Goal: Transaction & Acquisition: Purchase product/service

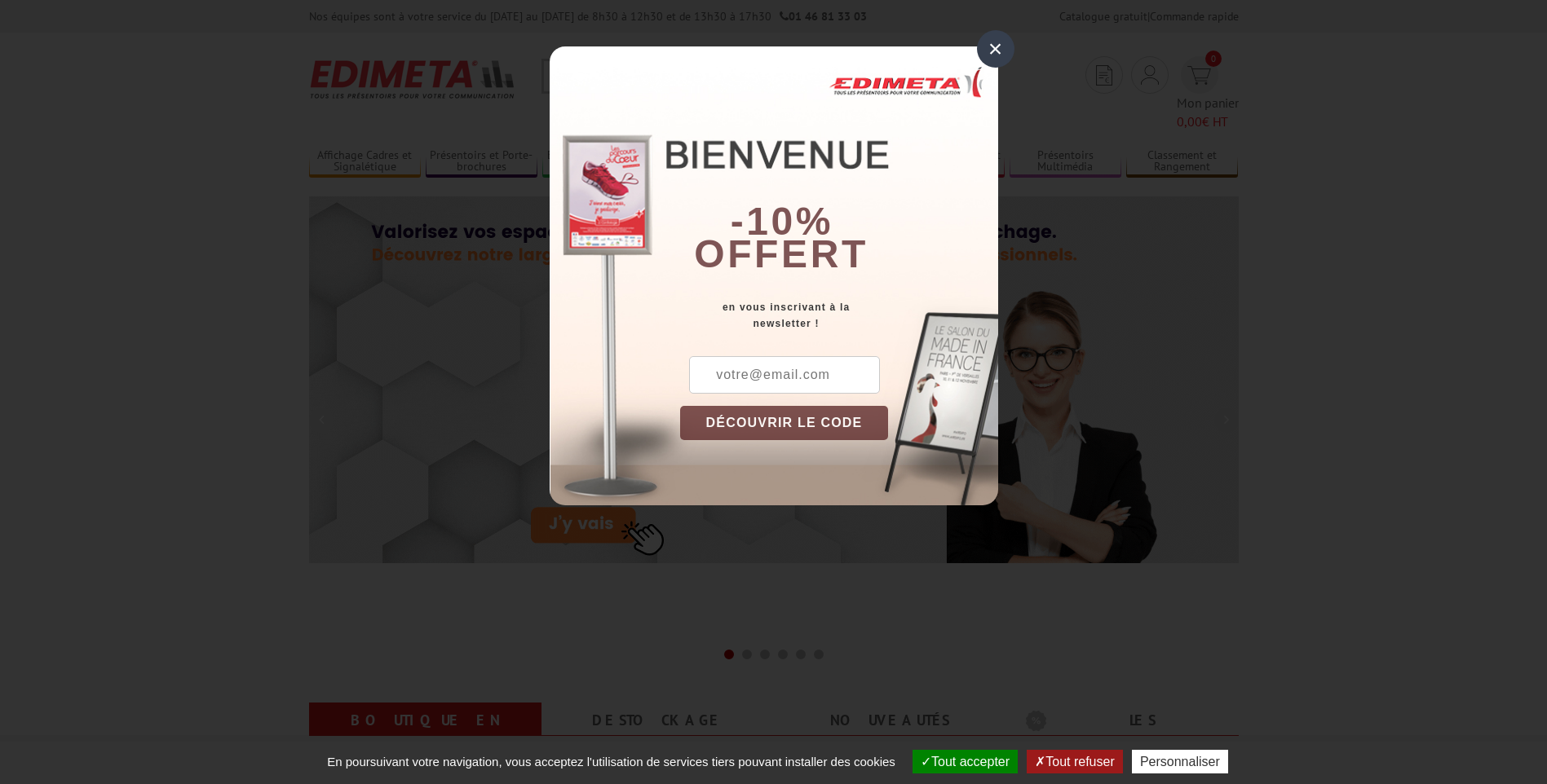
click at [992, 51] on div "×" at bounding box center [995, 48] width 38 height 38
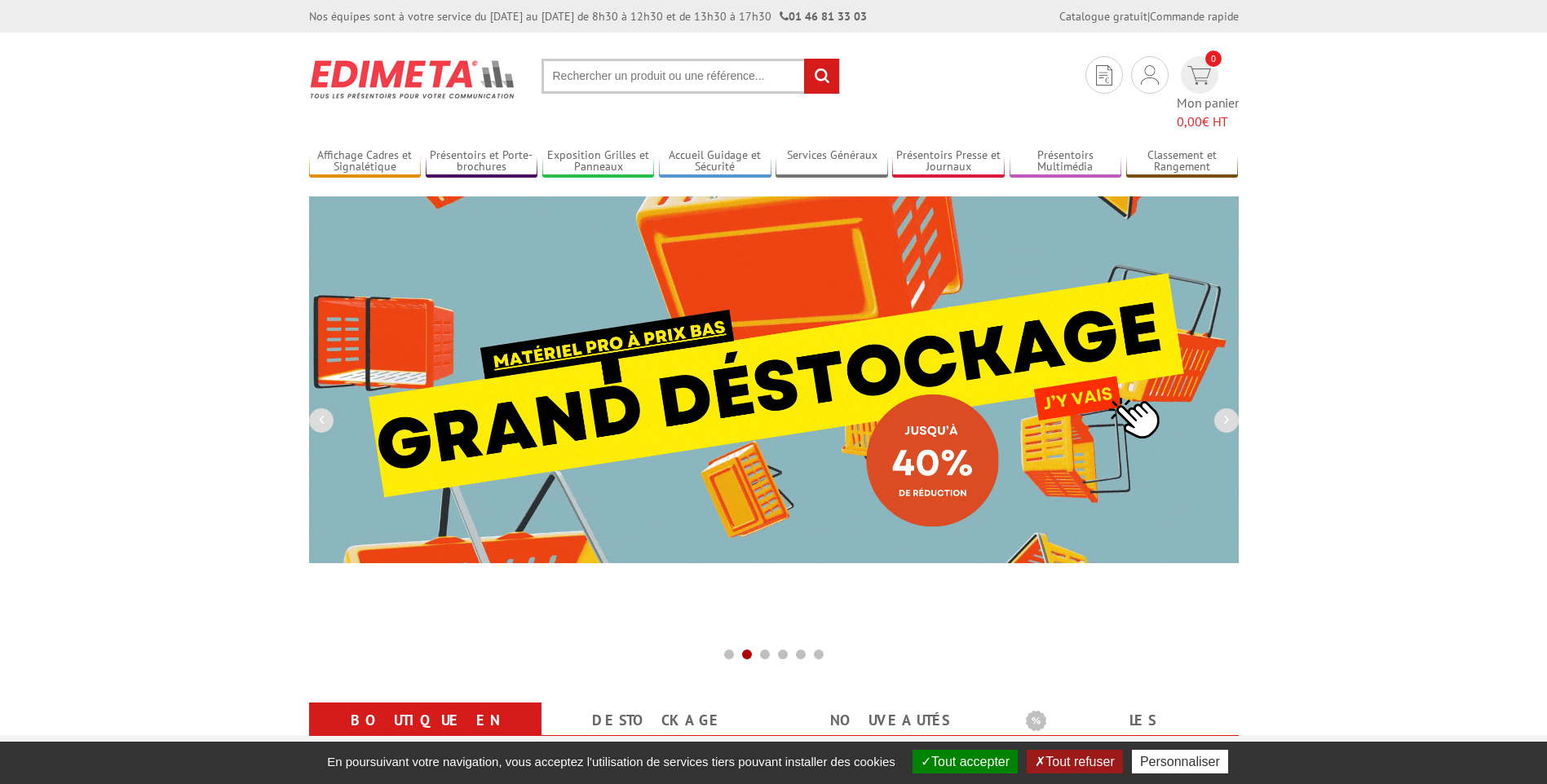
click at [581, 79] on input "text" at bounding box center [690, 76] width 298 height 35
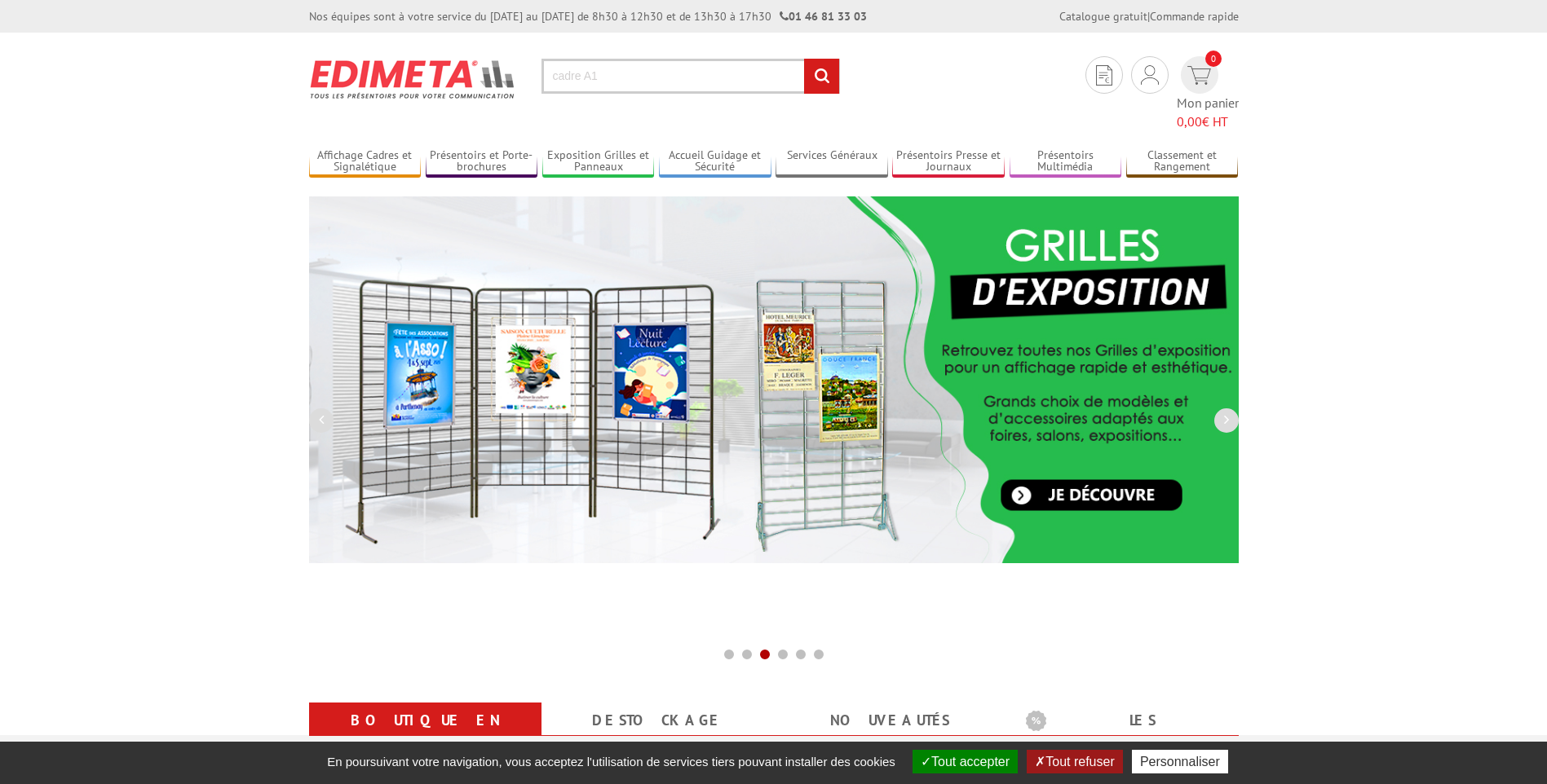
type input "cadre A1"
click at [804, 59] on input "rechercher" at bounding box center [822, 76] width 35 height 35
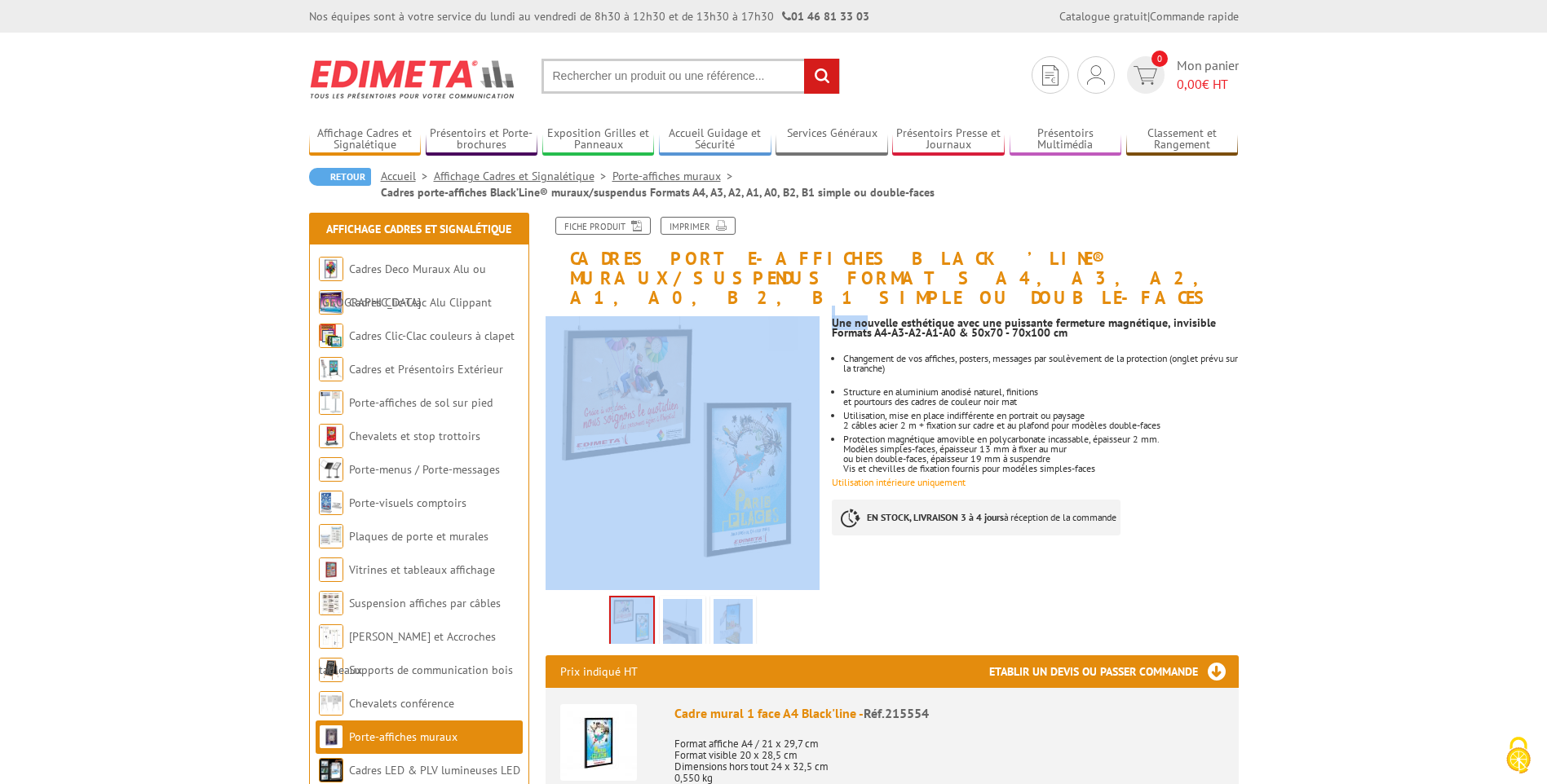
drag, startPoint x: 930, startPoint y: 301, endPoint x: 1260, endPoint y: 303, distance: 330.0
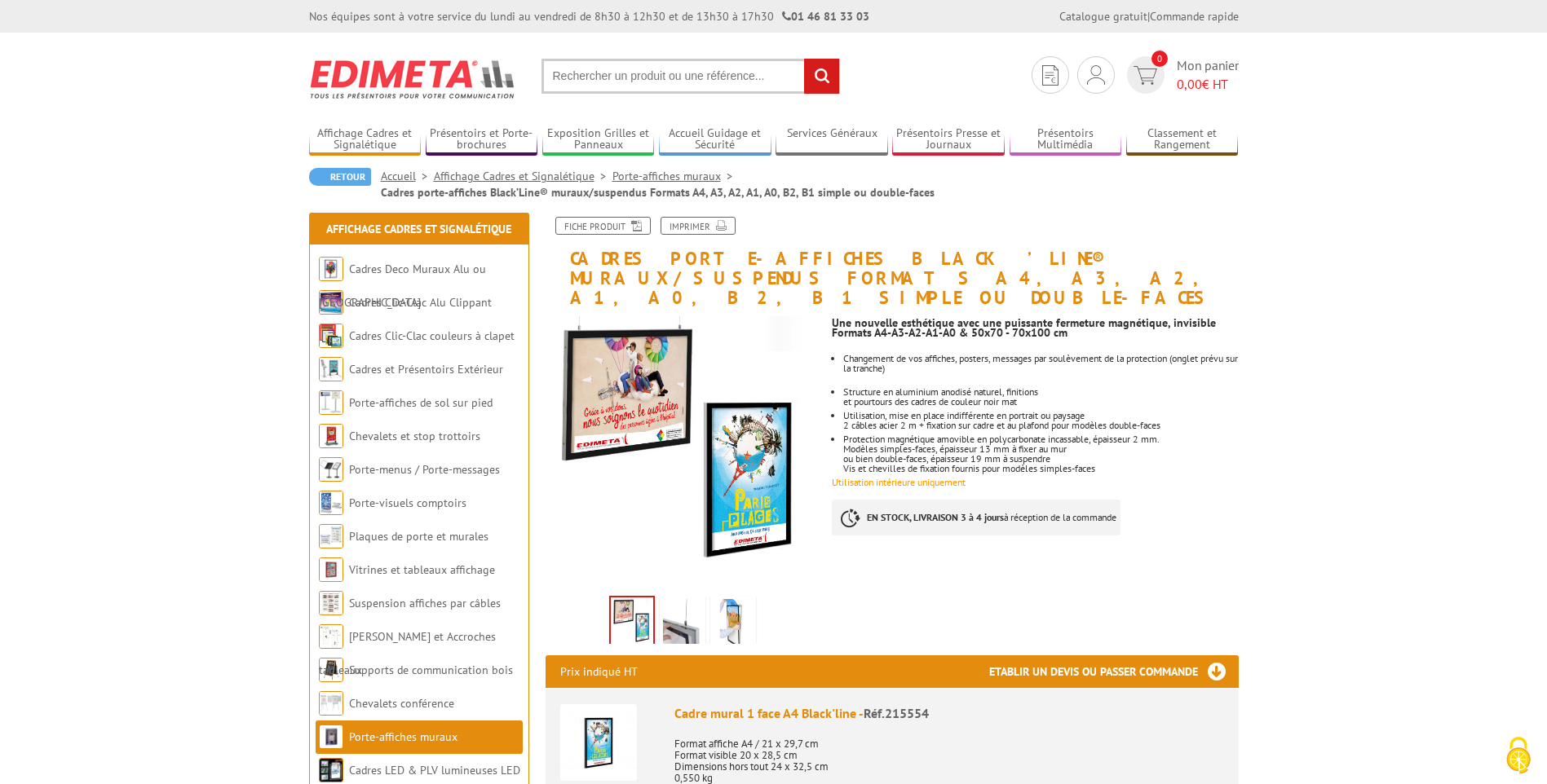
drag, startPoint x: 988, startPoint y: 300, endPoint x: 1233, endPoint y: 308, distance: 245.1
click at [1233, 318] on strong "Une nouvelle esthétique avec une puissante fermeture magnétique, invisible Form…" at bounding box center [1034, 328] width 406 height 19
click at [1233, 328] on div "Formats A4-A3-A2-A1-A0 & 50x70 - 70x100 cm" at bounding box center [1034, 332] width 406 height 10
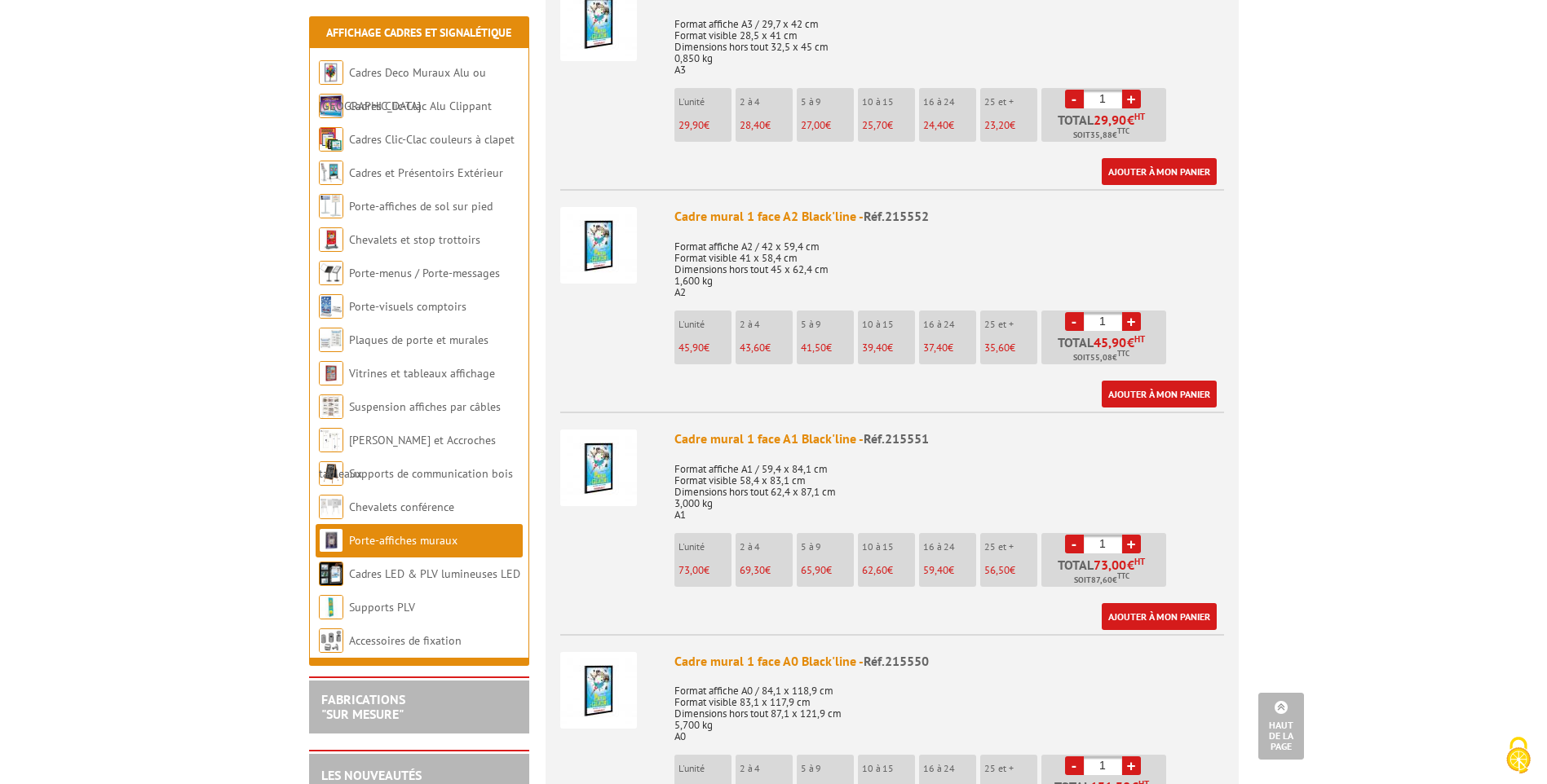
scroll to position [979, 0]
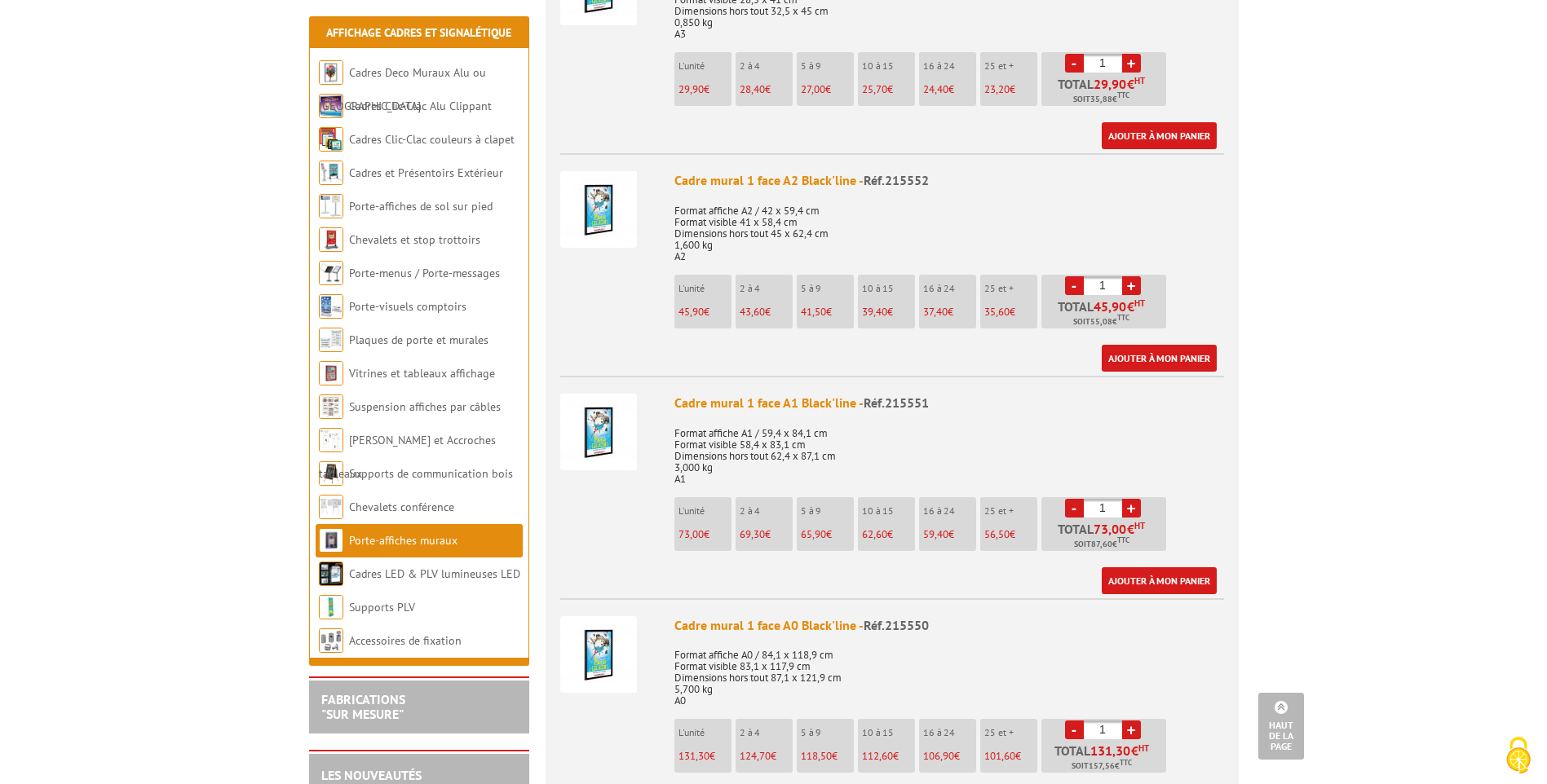
click at [880, 505] on p "10 à 15" at bounding box center [888, 510] width 53 height 11
click at [888, 505] on p "10 à 15" at bounding box center [888, 510] width 53 height 11
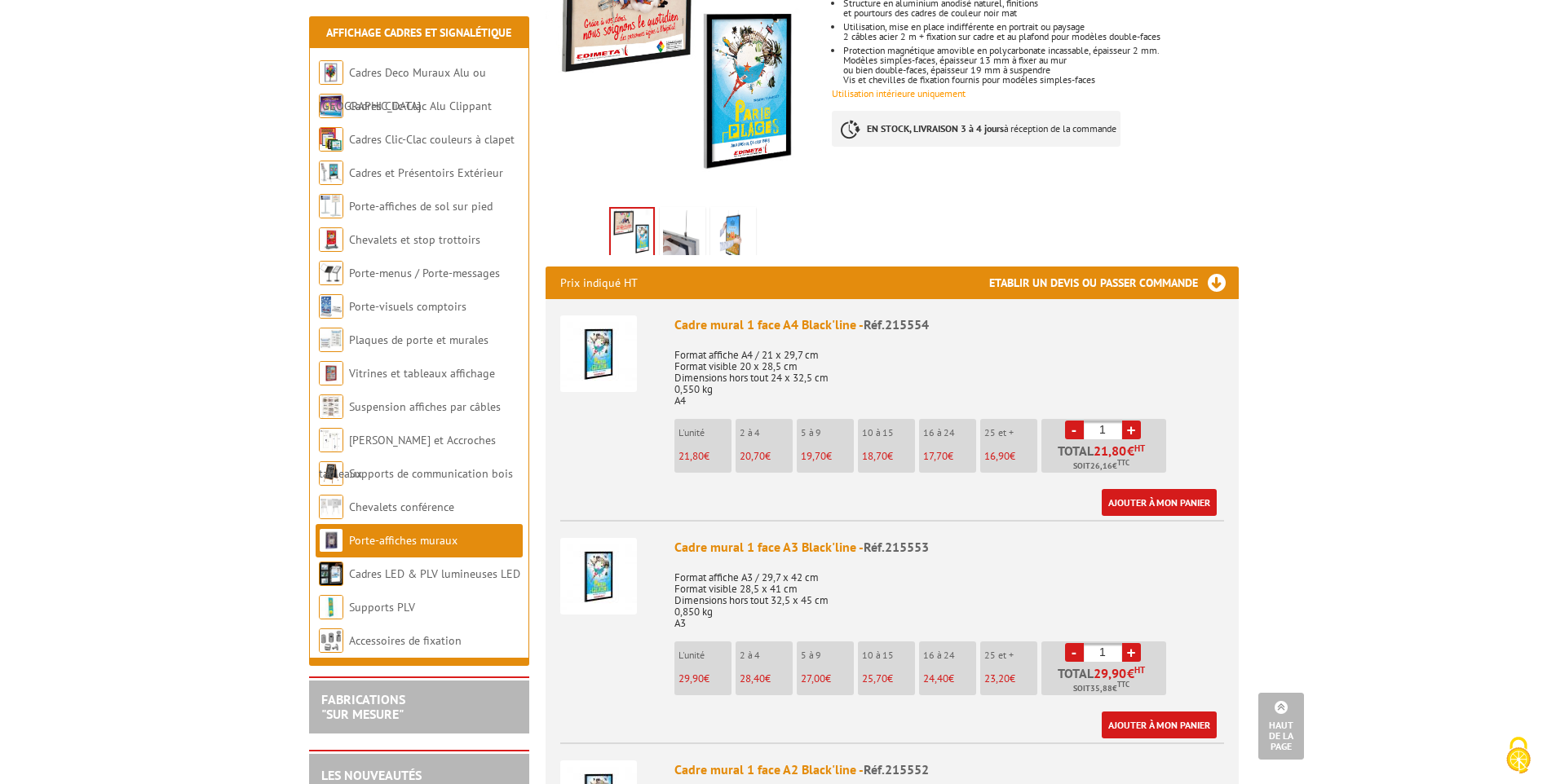
scroll to position [163, 0]
